Goal: Task Accomplishment & Management: Complete application form

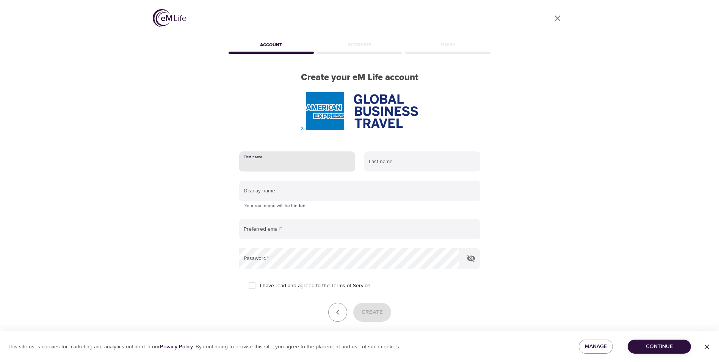
click at [271, 163] on input "text" at bounding box center [297, 161] width 116 height 20
type input "[PERSON_NAME]"
type input "[EMAIL_ADDRESS][DOMAIN_NAME]"
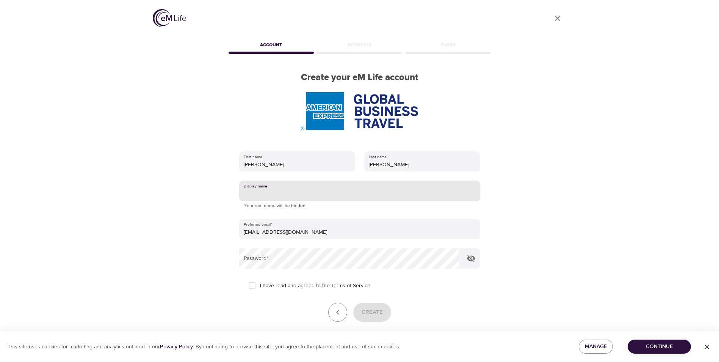
click at [265, 193] on input "text" at bounding box center [359, 190] width 241 height 20
click at [273, 194] on input "[PERSON_NAME]" at bounding box center [359, 190] width 241 height 20
type input "[PERSON_NAME]"
click at [252, 288] on input "I have read and agreed to the Terms of Service" at bounding box center [252, 285] width 16 height 16
checkbox input "true"
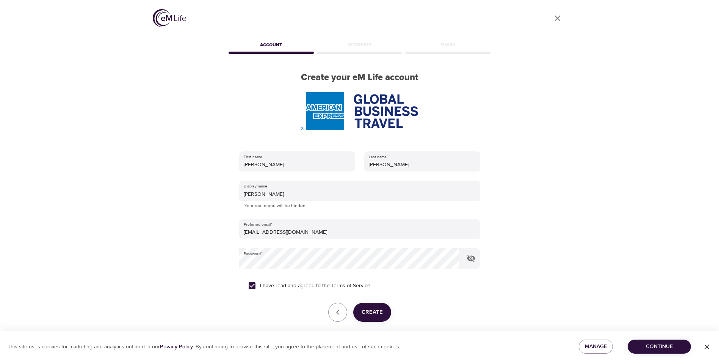
click at [375, 318] on button "Create" at bounding box center [372, 311] width 38 height 19
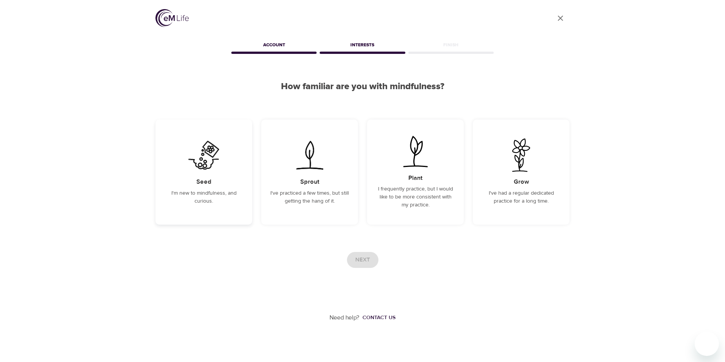
click at [226, 183] on div "Seed I'm new to mindfulness, and curious." at bounding box center [203, 171] width 97 height 105
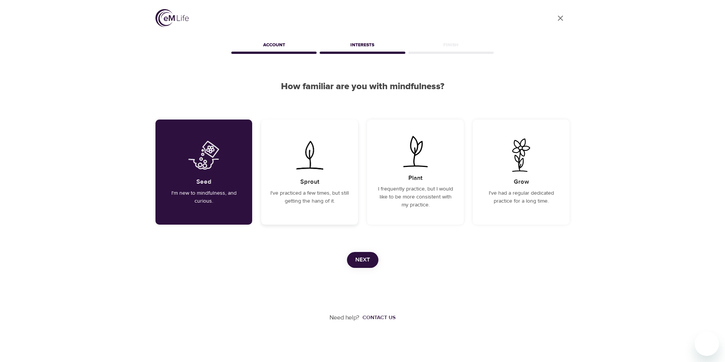
click at [326, 197] on p "I've practiced a few times, but still getting the hang of it." at bounding box center [309, 197] width 78 height 16
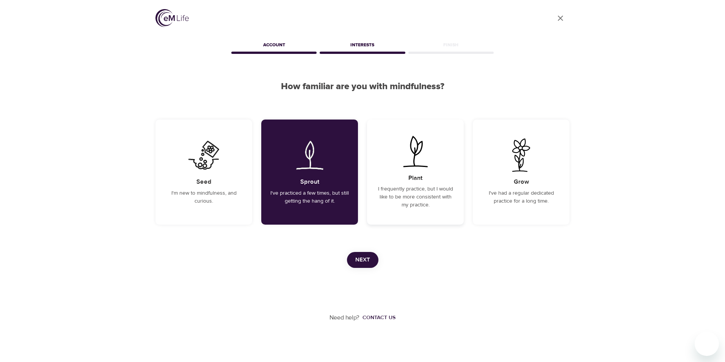
click at [410, 195] on p "I frequently practice, but I would like to be more consistent with my practice." at bounding box center [415, 197] width 78 height 24
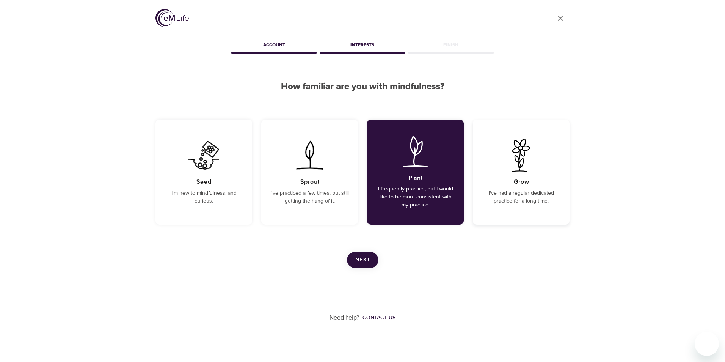
click at [543, 166] on div "Grow I've had a regular dedicated practice for a long time." at bounding box center [521, 171] width 97 height 105
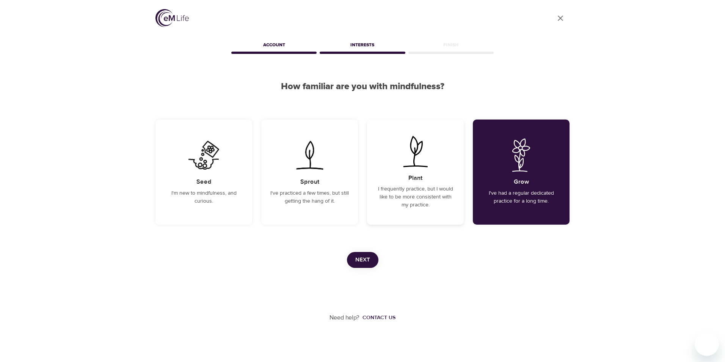
click at [407, 185] on div "Plant I frequently practice, but I would like to be more consistent with my pra…" at bounding box center [415, 171] width 97 height 105
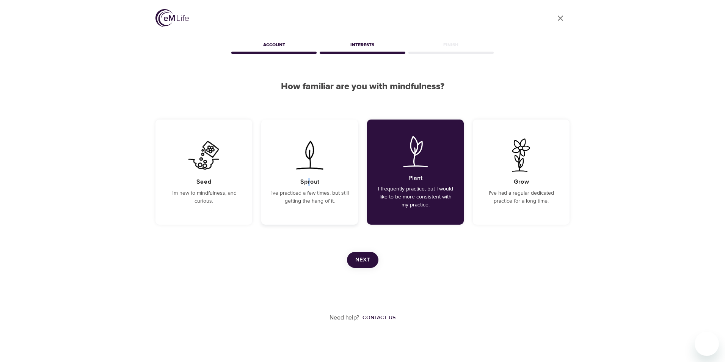
click at [309, 178] on h5 "Sprout" at bounding box center [309, 182] width 19 height 8
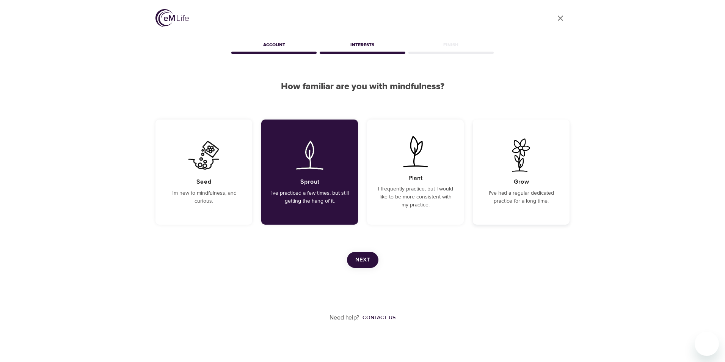
click at [502, 174] on div "Grow I've had a regular dedicated practice for a long time." at bounding box center [521, 171] width 97 height 105
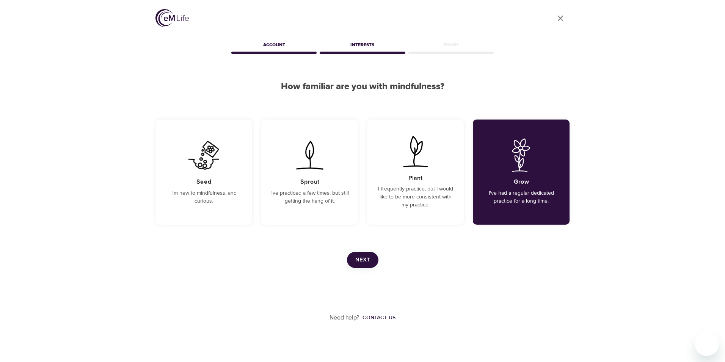
click at [356, 260] on span "Next" at bounding box center [362, 260] width 15 height 10
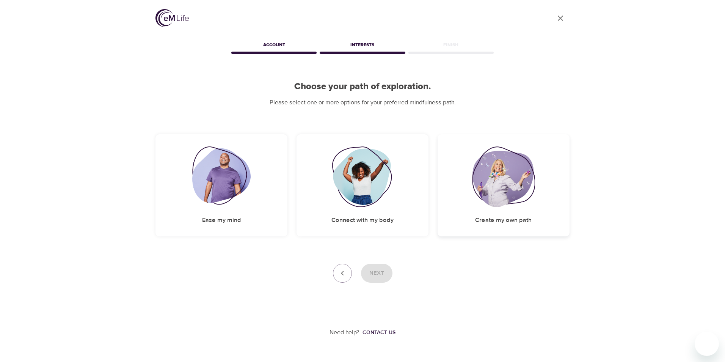
click at [512, 188] on img at bounding box center [503, 176] width 63 height 61
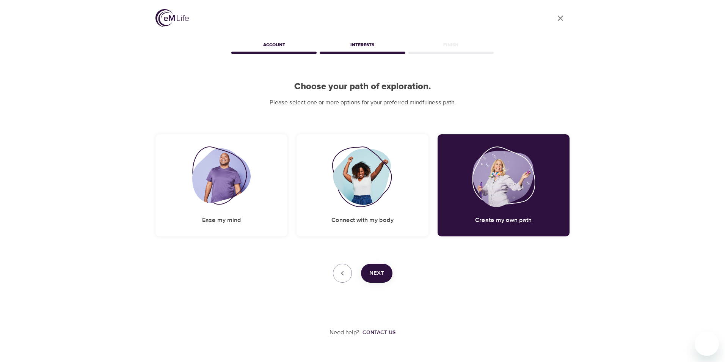
click at [379, 269] on span "Next" at bounding box center [376, 273] width 15 height 10
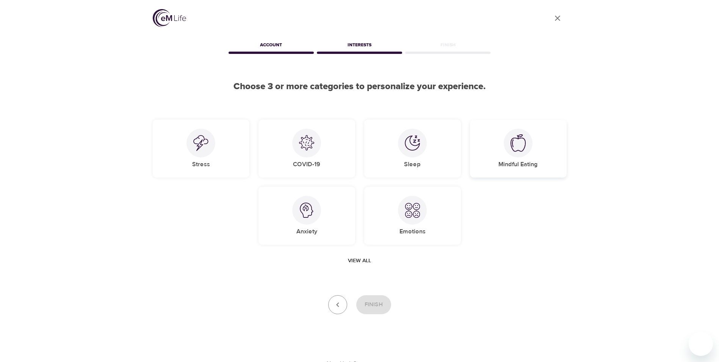
click at [517, 148] on img at bounding box center [518, 142] width 15 height 17
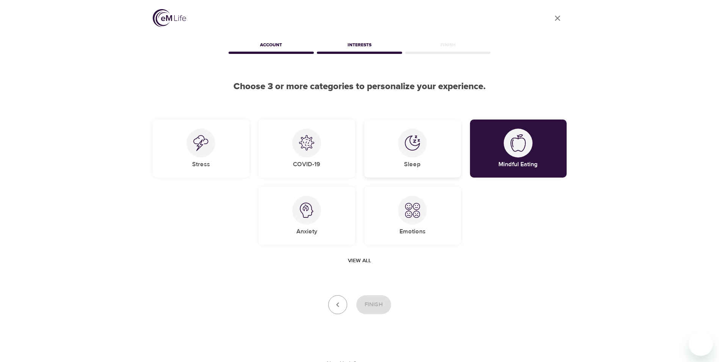
click at [421, 154] on div at bounding box center [412, 142] width 29 height 29
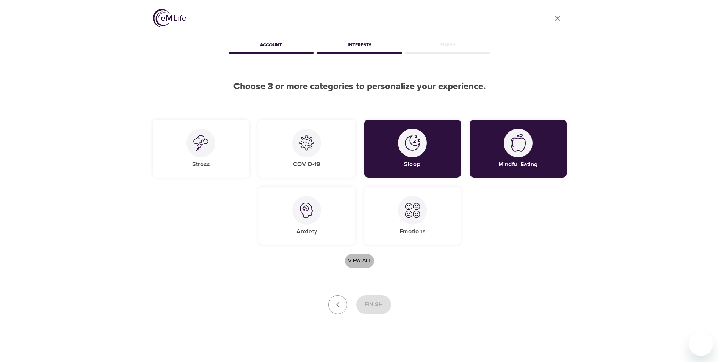
click at [357, 260] on span "View all" at bounding box center [359, 260] width 23 height 9
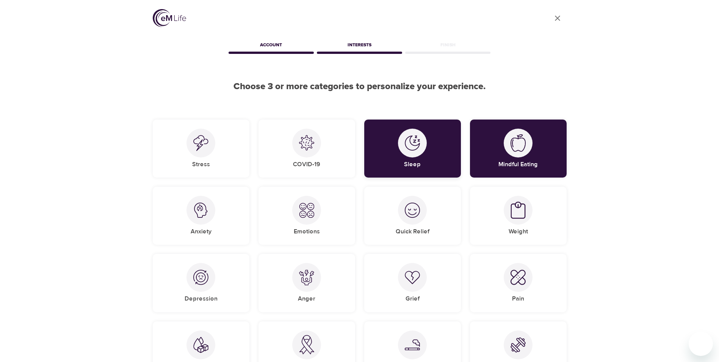
click at [417, 139] on img at bounding box center [412, 142] width 15 height 15
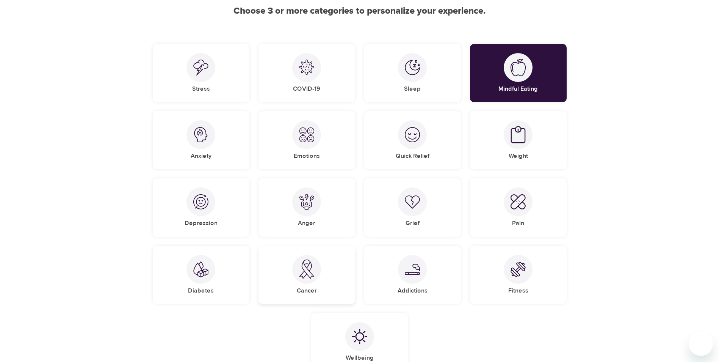
scroll to position [76, 0]
click at [522, 268] on img at bounding box center [518, 268] width 15 height 15
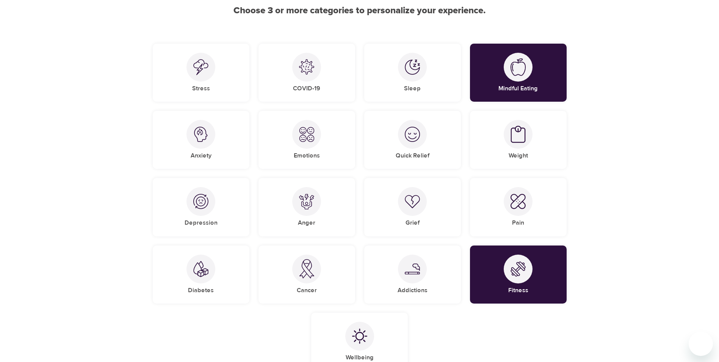
scroll to position [185, 0]
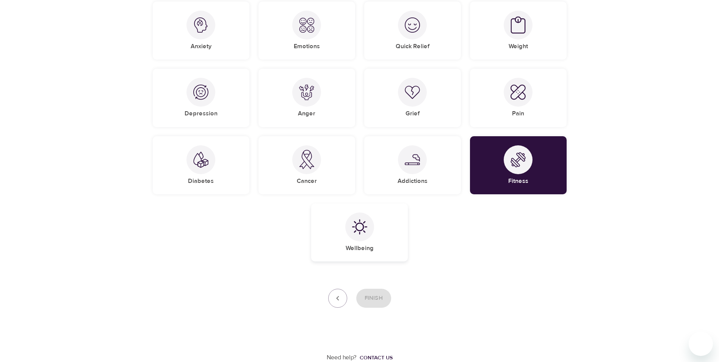
click at [345, 232] on div "Wellbeing" at bounding box center [359, 232] width 97 height 58
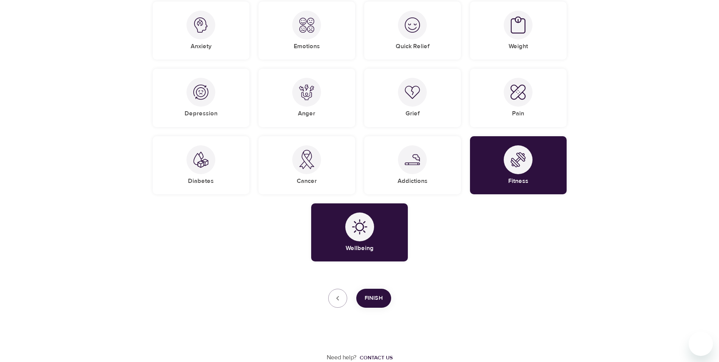
click at [368, 293] on span "Finish" at bounding box center [374, 298] width 18 height 10
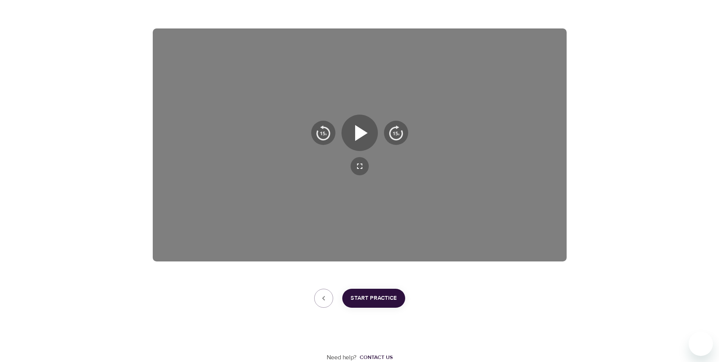
scroll to position [106, 0]
click at [357, 132] on icon "button" at bounding box center [361, 133] width 13 height 16
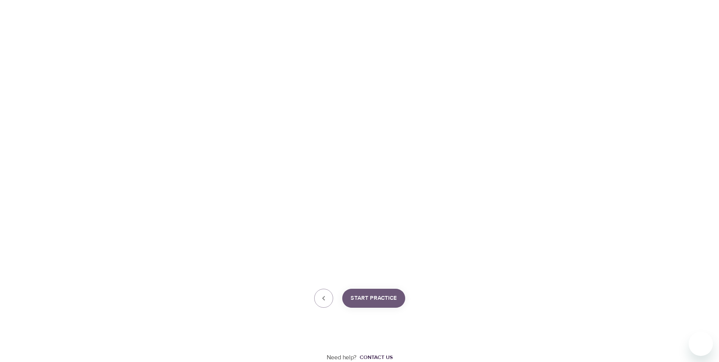
click at [387, 295] on span "Start Practice" at bounding box center [374, 298] width 46 height 10
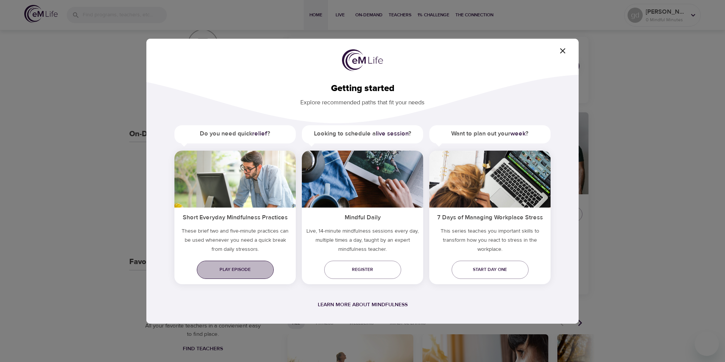
click at [228, 274] on link "Play episode" at bounding box center [235, 269] width 77 height 18
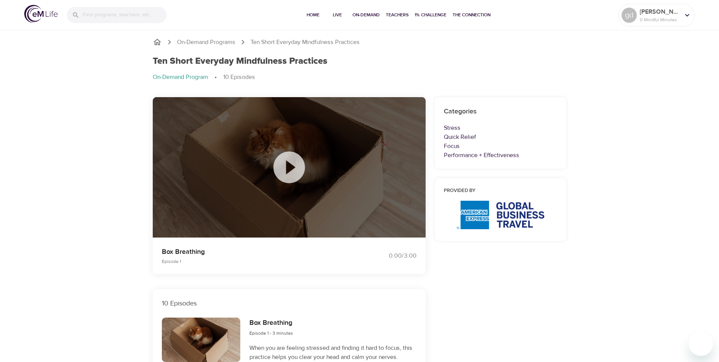
click at [285, 166] on icon at bounding box center [288, 166] width 31 height 31
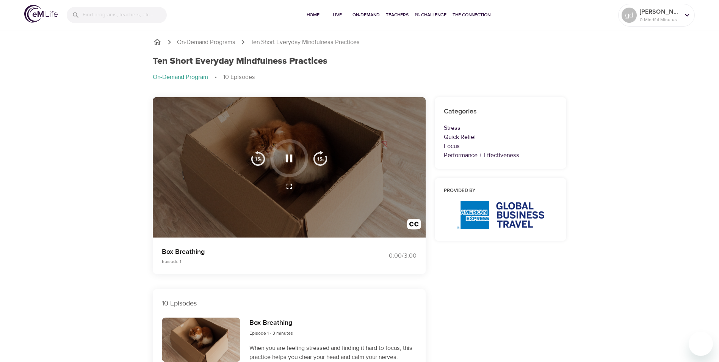
click at [286, 156] on icon "button" at bounding box center [289, 158] width 7 height 8
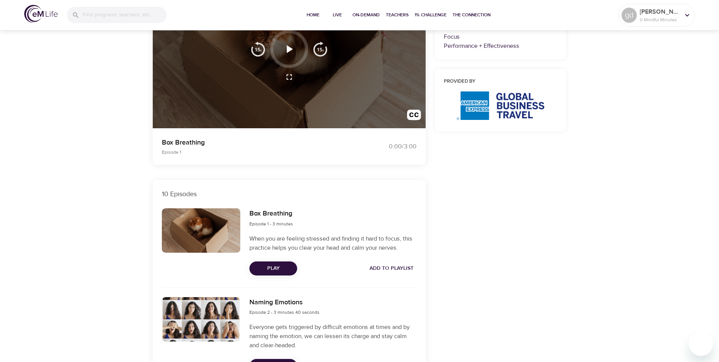
scroll to position [114, 0]
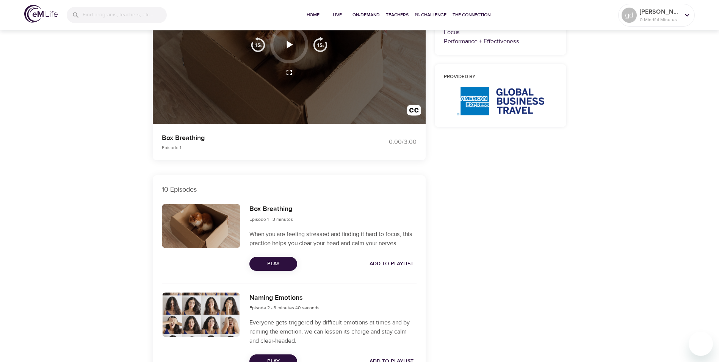
click at [275, 261] on span "Play" at bounding box center [273, 263] width 36 height 9
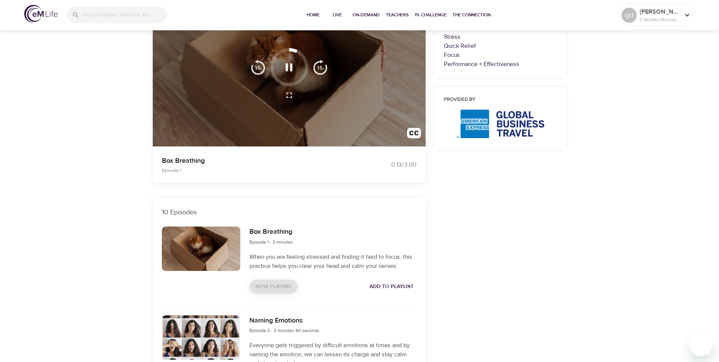
scroll to position [0, 0]
